Goal: Navigation & Orientation: Find specific page/section

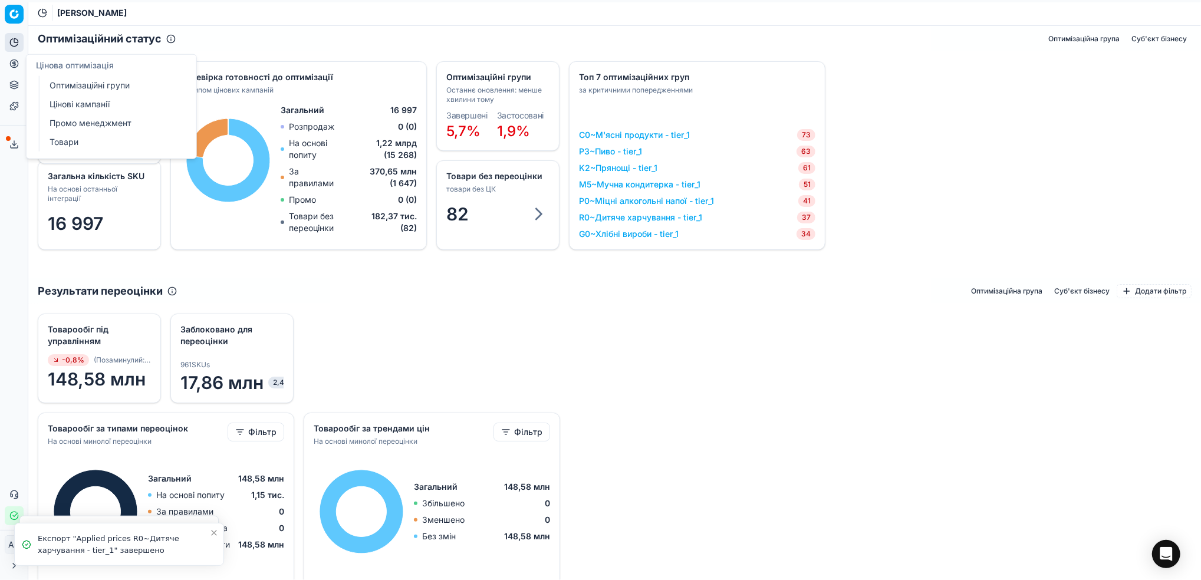
click at [14, 62] on icon at bounding box center [14, 63] width 0 height 5
click at [60, 87] on link "Оптимізаційні групи" at bounding box center [113, 85] width 137 height 17
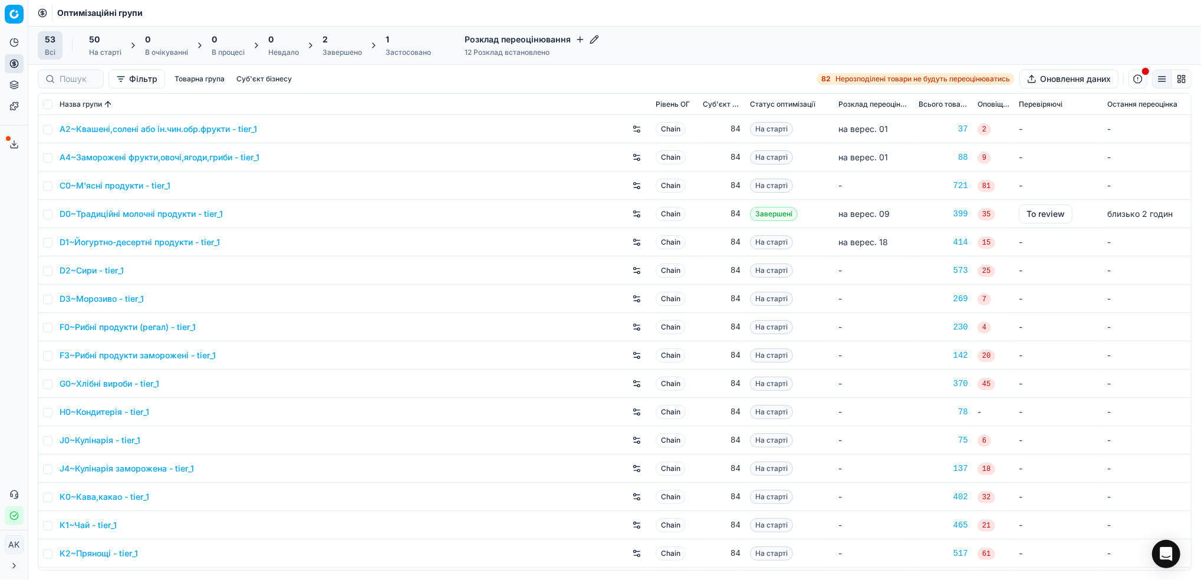
click at [9, 141] on icon at bounding box center [13, 144] width 9 height 9
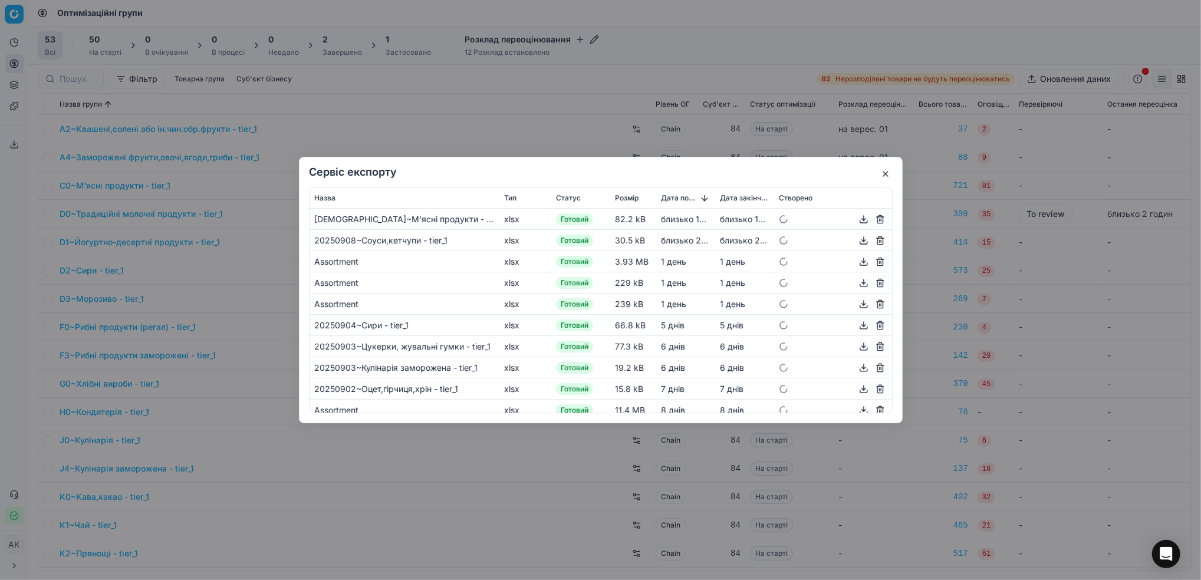
click at [881, 173] on button "button" at bounding box center [885, 174] width 14 height 14
